Goal: Information Seeking & Learning: Learn about a topic

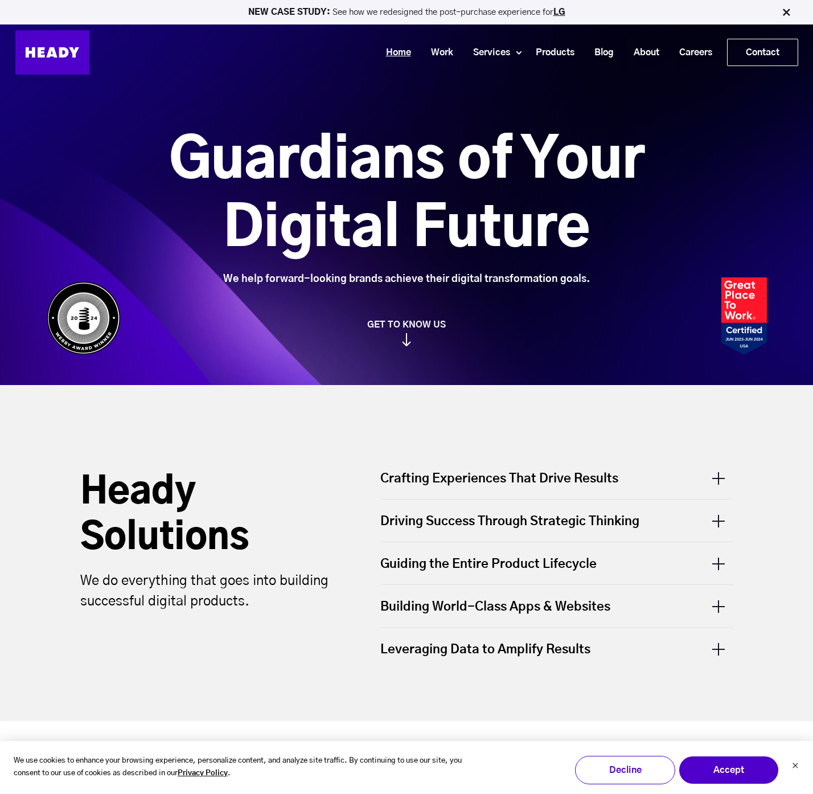
click at [385, 52] on link "Home" at bounding box center [394, 52] width 45 height 21
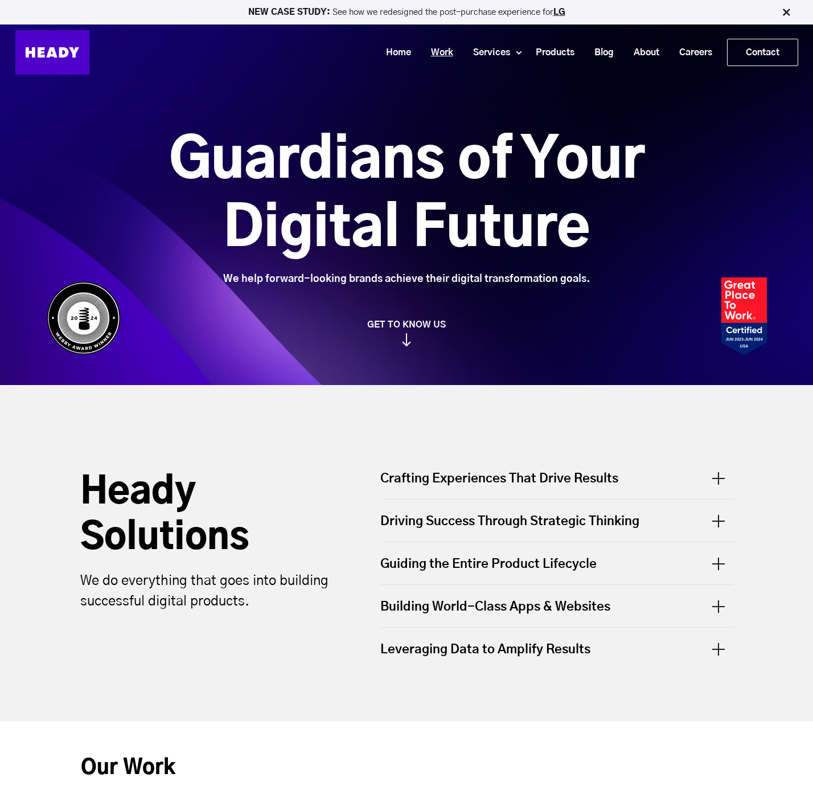
click at [440, 55] on link "Work" at bounding box center [438, 52] width 42 height 21
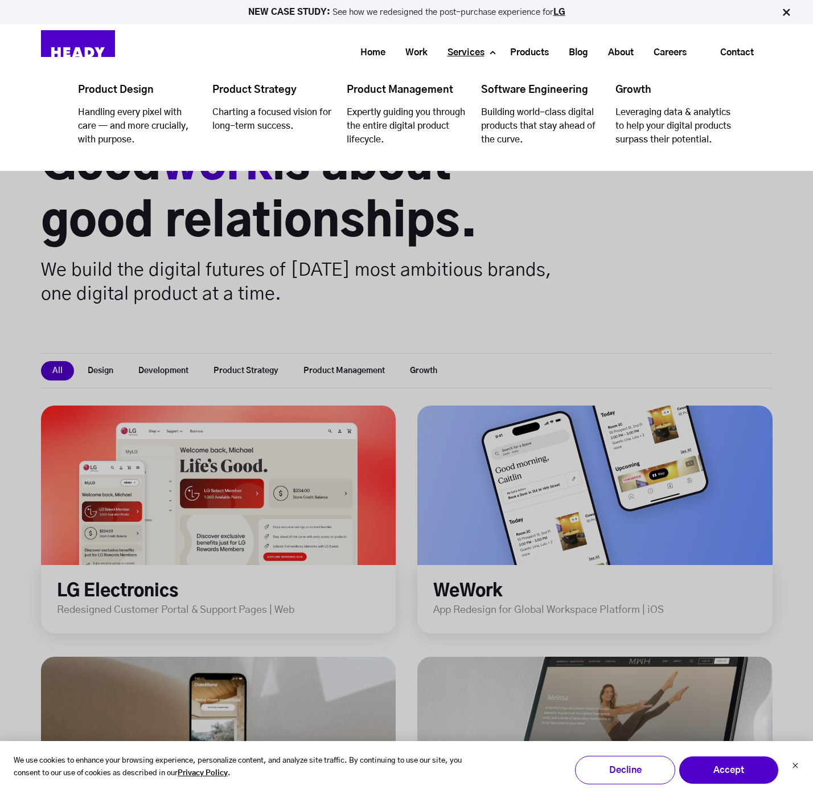
click at [453, 52] on link "Services" at bounding box center [462, 52] width 57 height 21
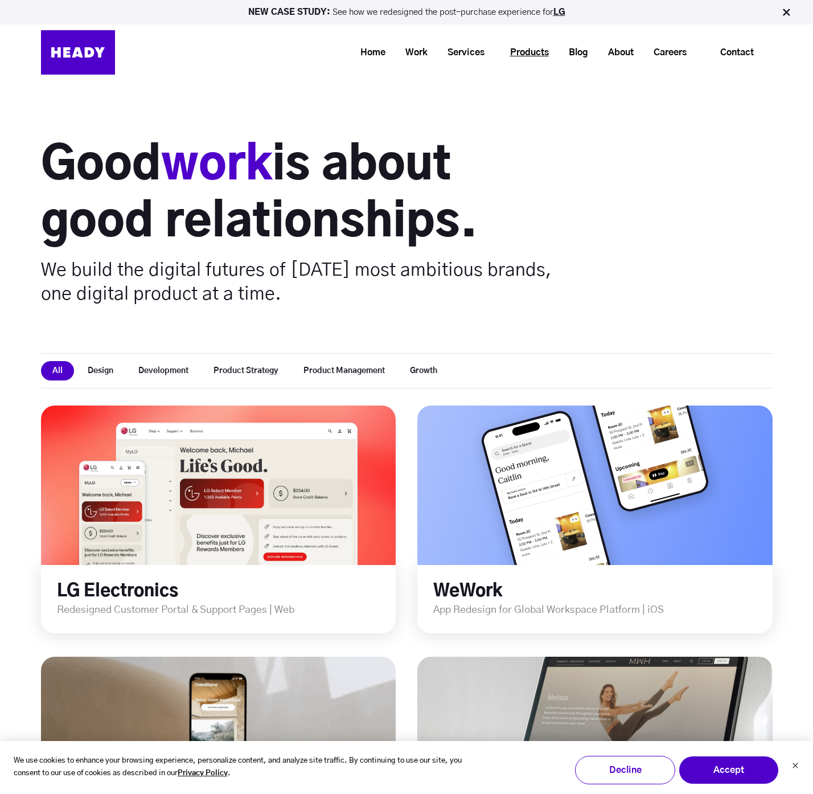
click at [526, 48] on link "Products" at bounding box center [525, 52] width 59 height 21
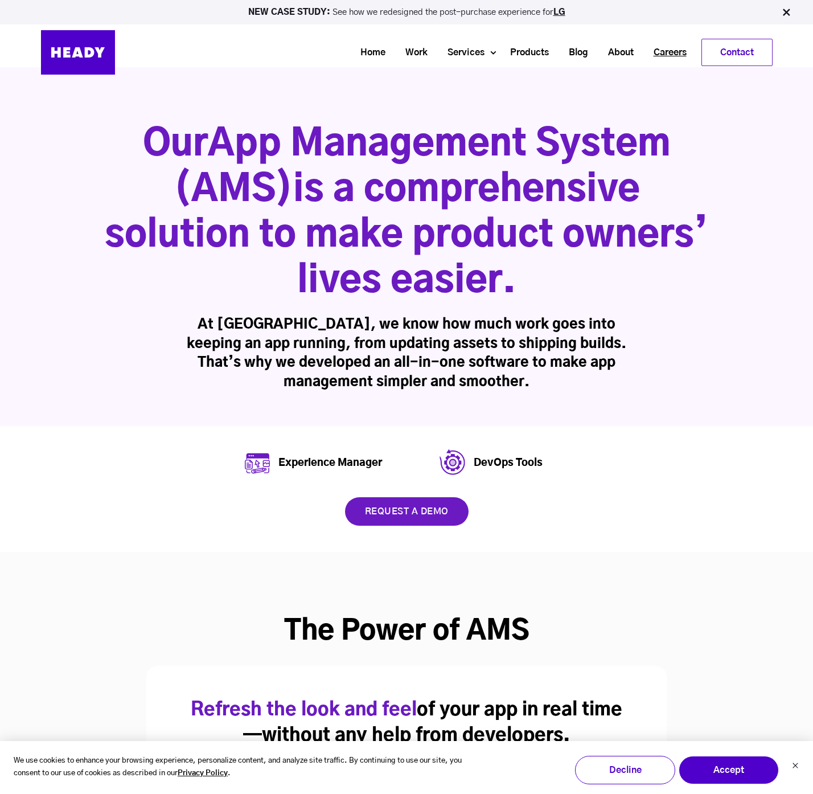
click at [656, 48] on link "Careers" at bounding box center [666, 52] width 53 height 21
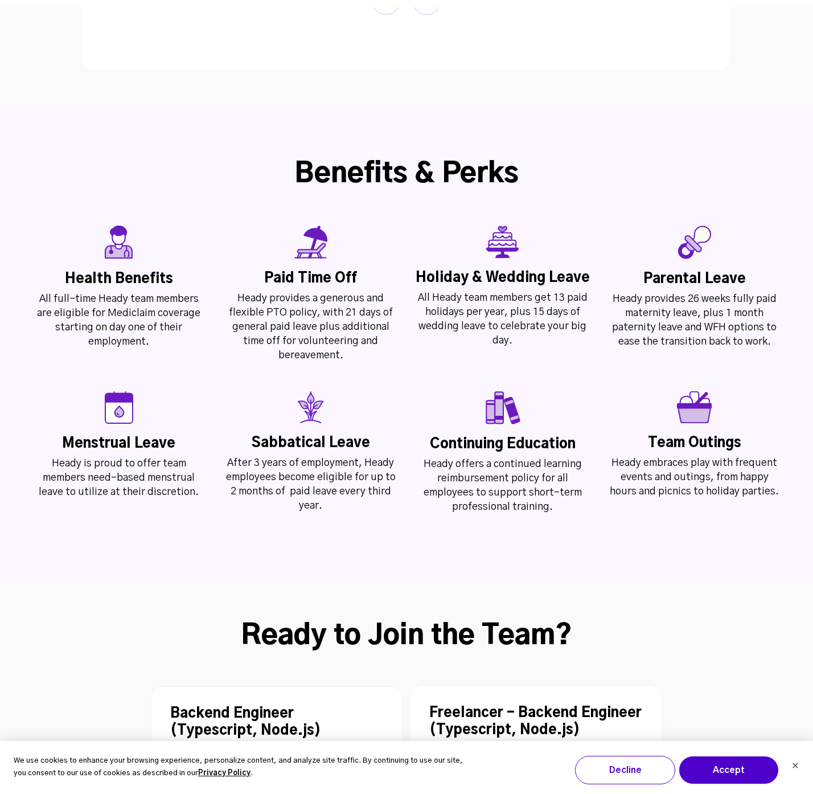
scroll to position [2942, 0]
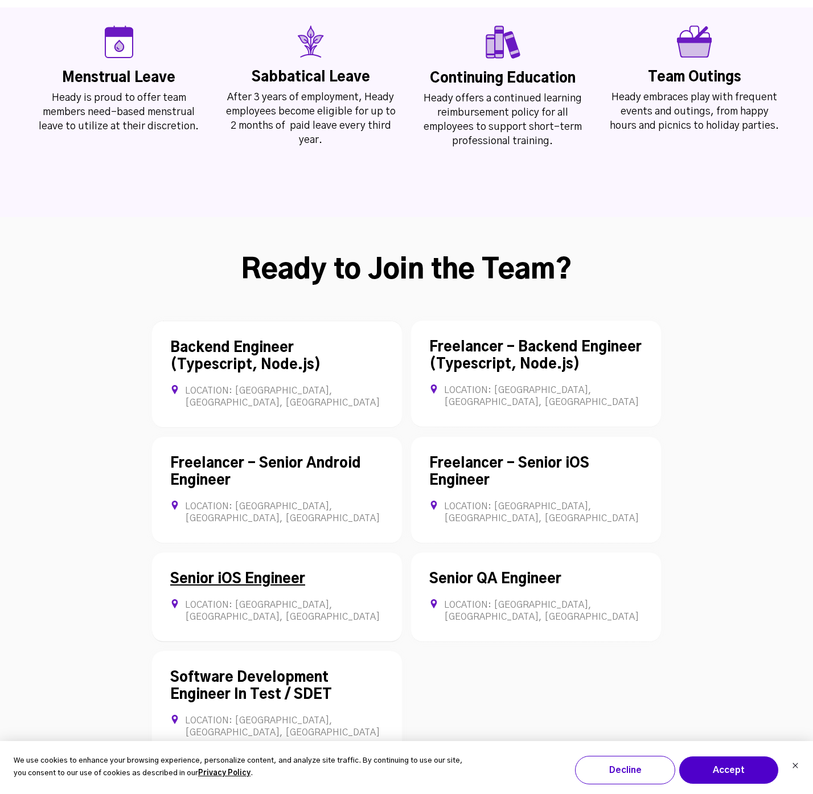
click at [251, 553] on div "Senior iOS Engineer Location: [GEOGRAPHIC_DATA], [GEOGRAPHIC_DATA], [GEOGRAPHIC…" at bounding box center [277, 597] width 250 height 89
